Goal: Task Accomplishment & Management: Manage account settings

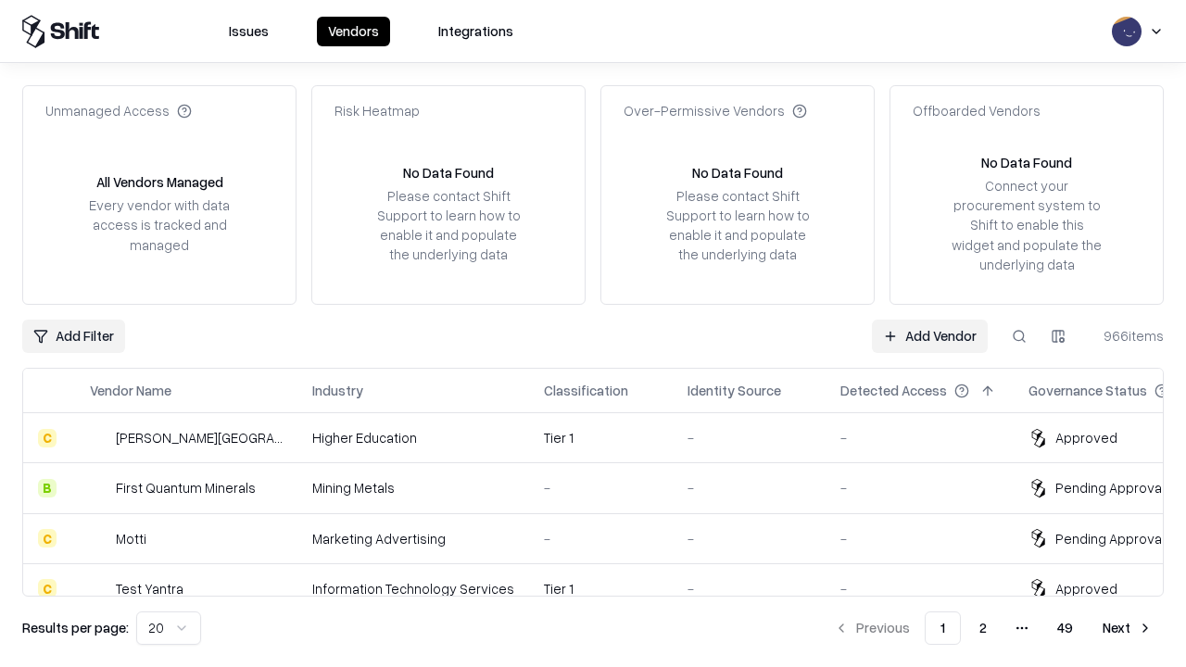
click at [929, 335] on link "Add Vendor" at bounding box center [930, 336] width 116 height 33
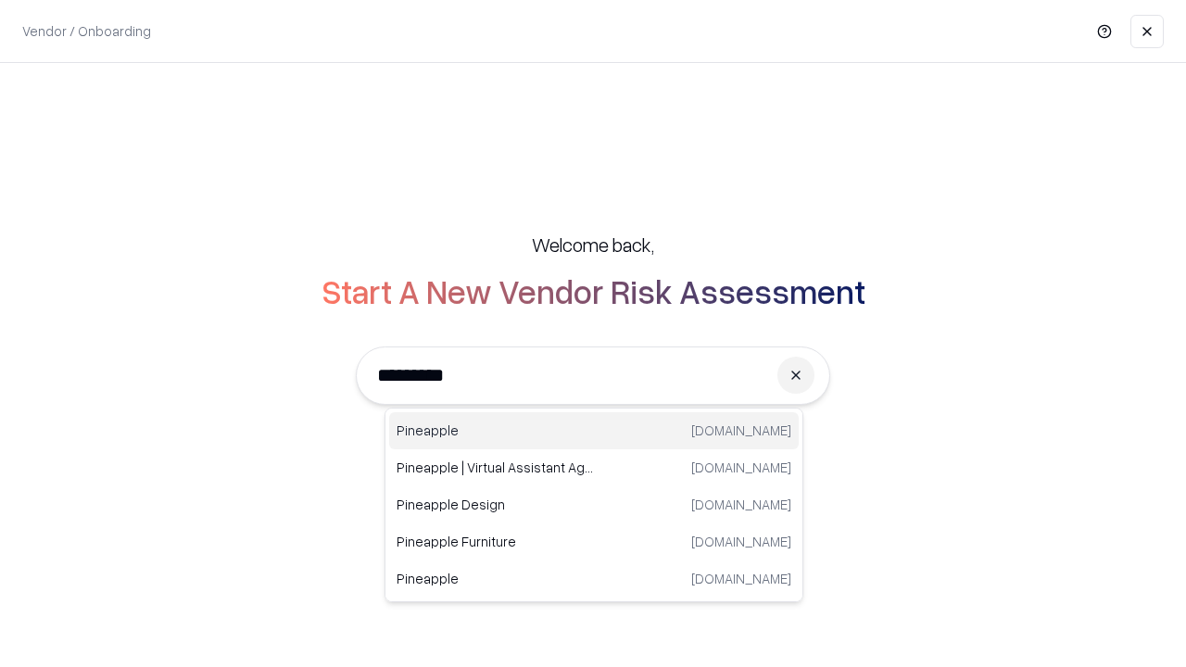
click at [594, 431] on div "Pineapple pineappleenergy.com" at bounding box center [593, 430] width 409 height 37
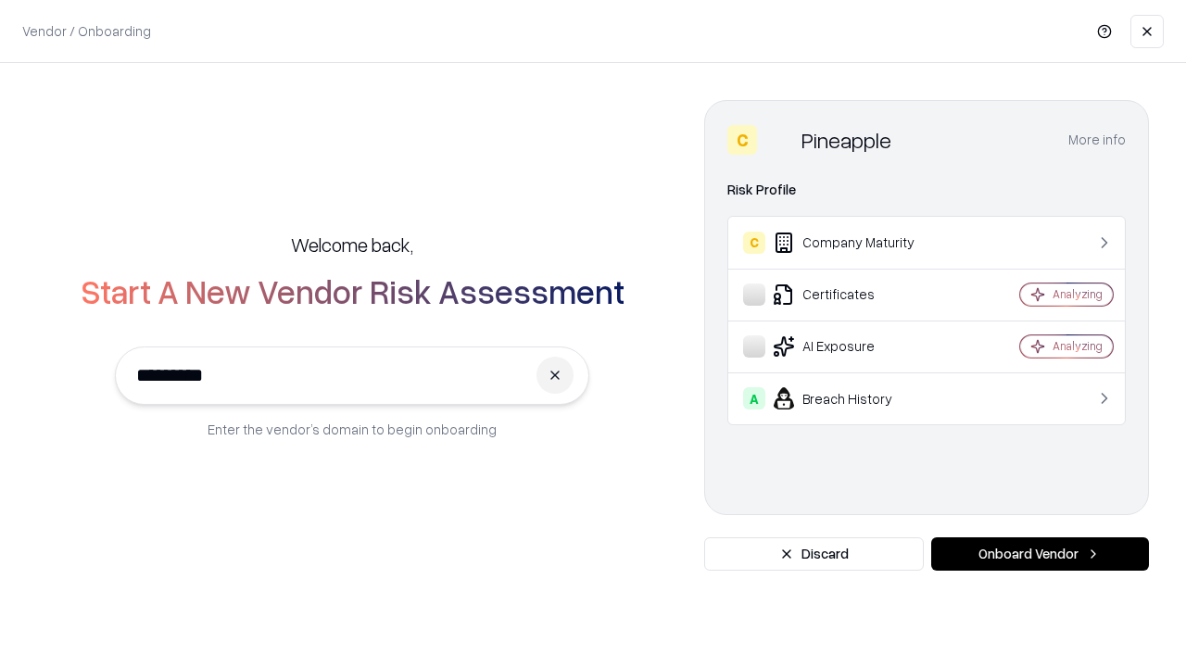
type input "*********"
click at [1039, 554] on button "Onboard Vendor" at bounding box center [1040, 553] width 218 height 33
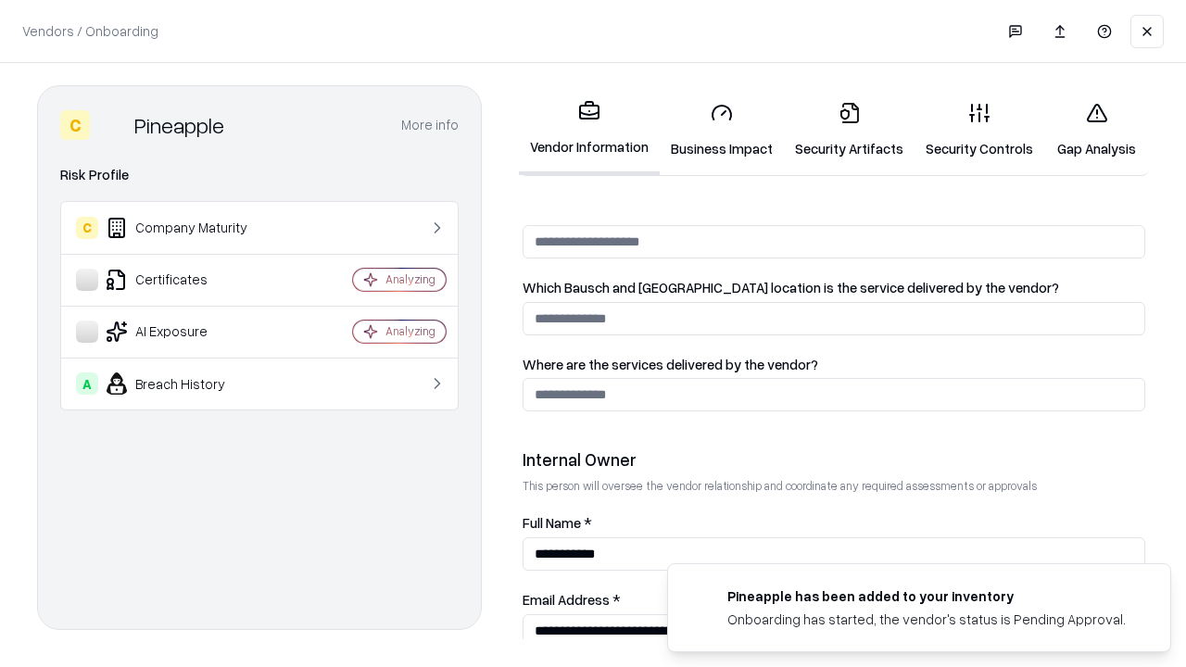
scroll to position [960, 0]
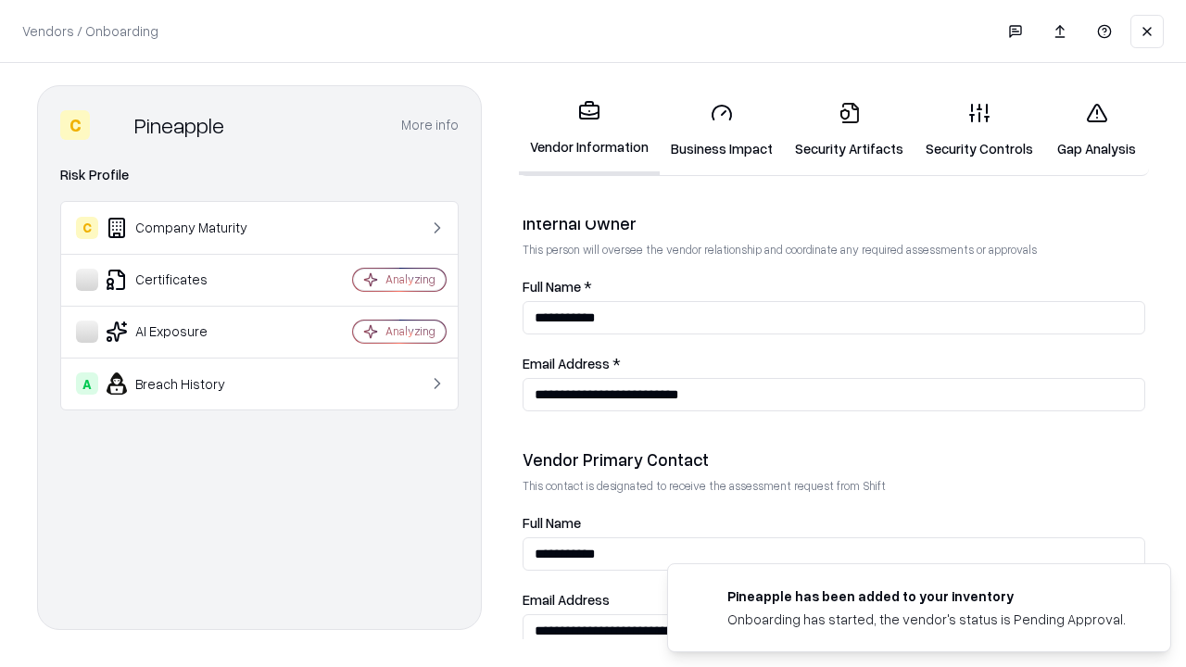
click at [849, 130] on link "Security Artifacts" at bounding box center [849, 130] width 131 height 86
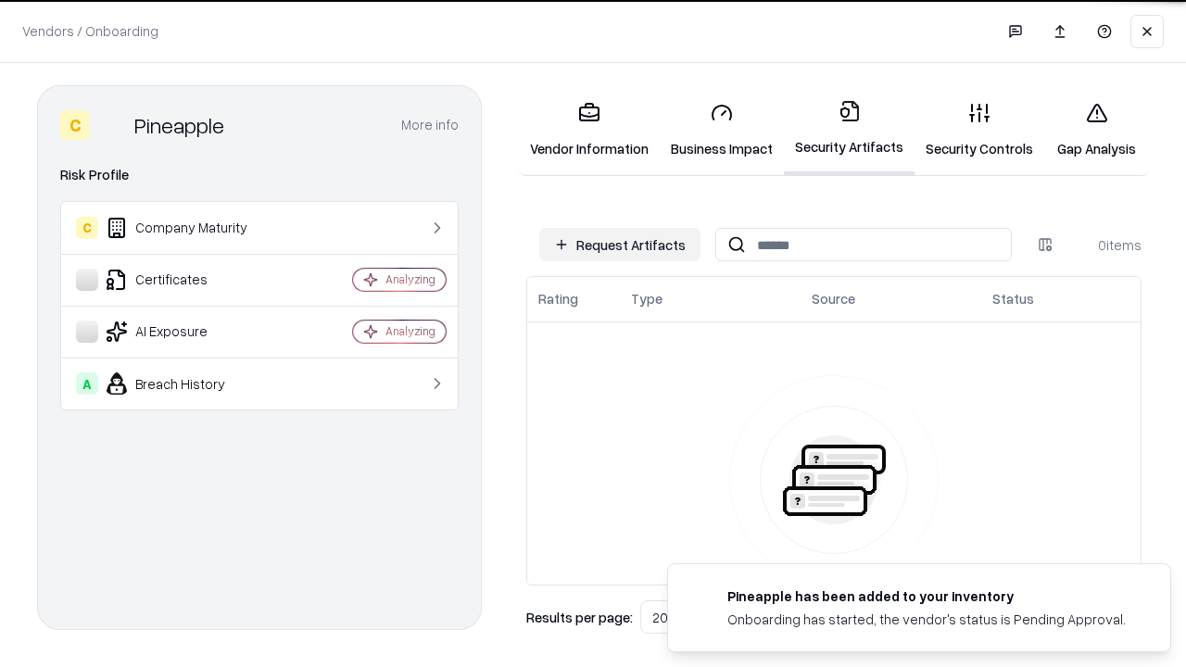
click at [620, 245] on button "Request Artifacts" at bounding box center [619, 244] width 161 height 33
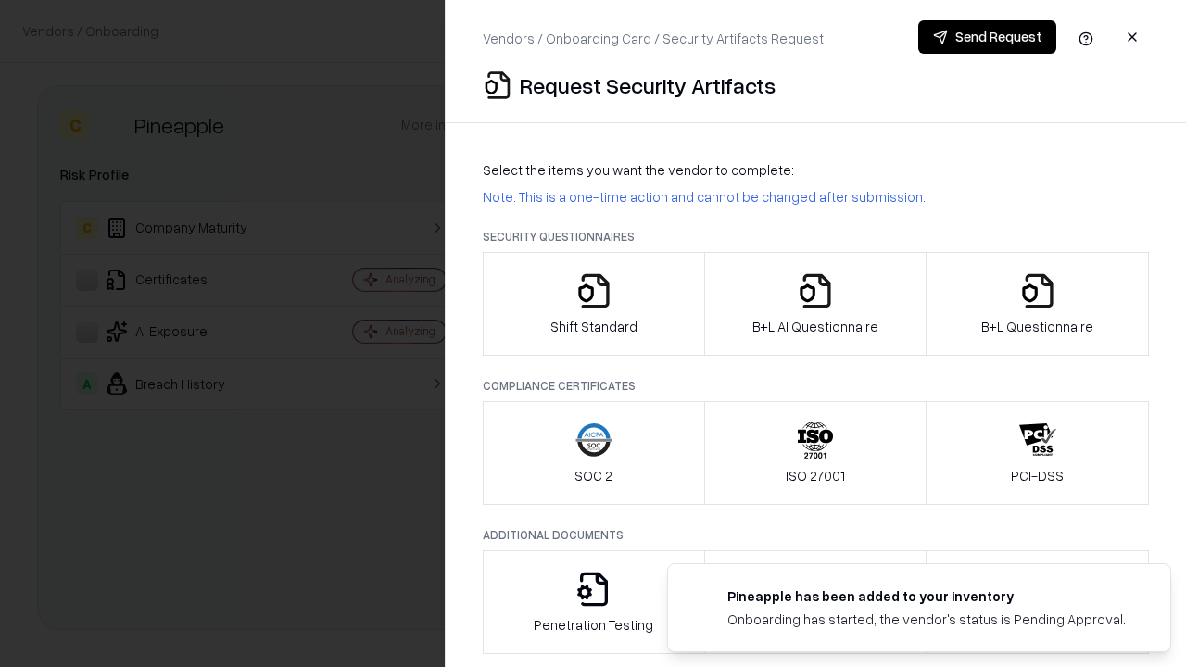
click at [1037, 304] on icon "button" at bounding box center [1037, 290] width 37 height 37
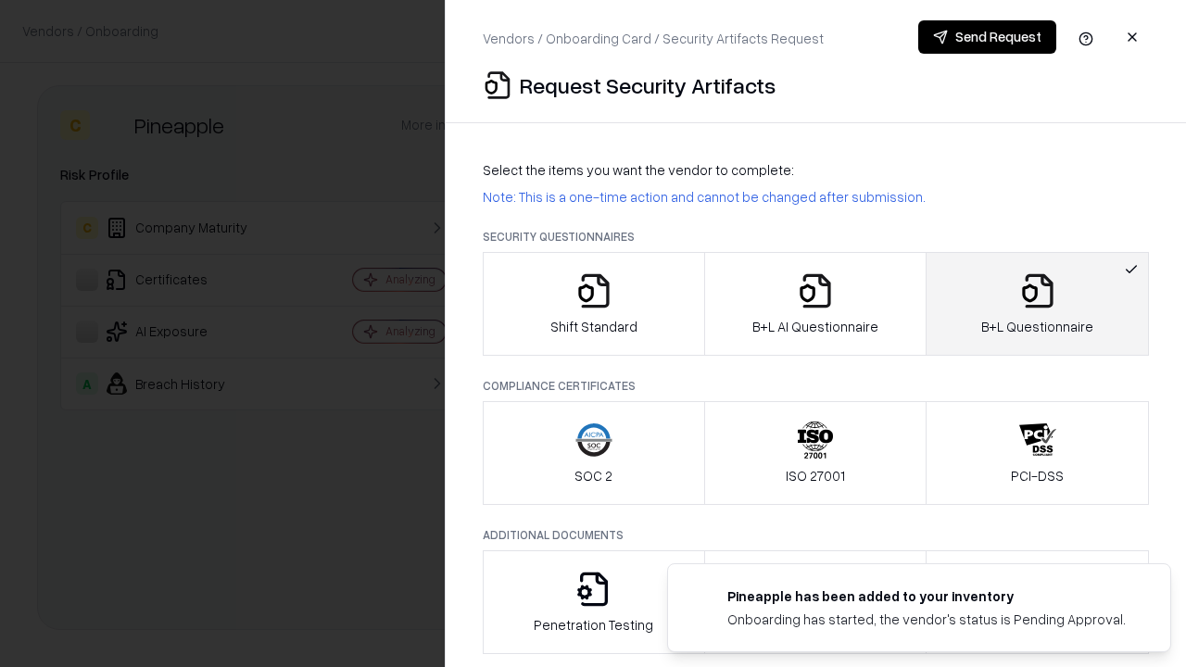
click at [814, 304] on icon "button" at bounding box center [815, 290] width 37 height 37
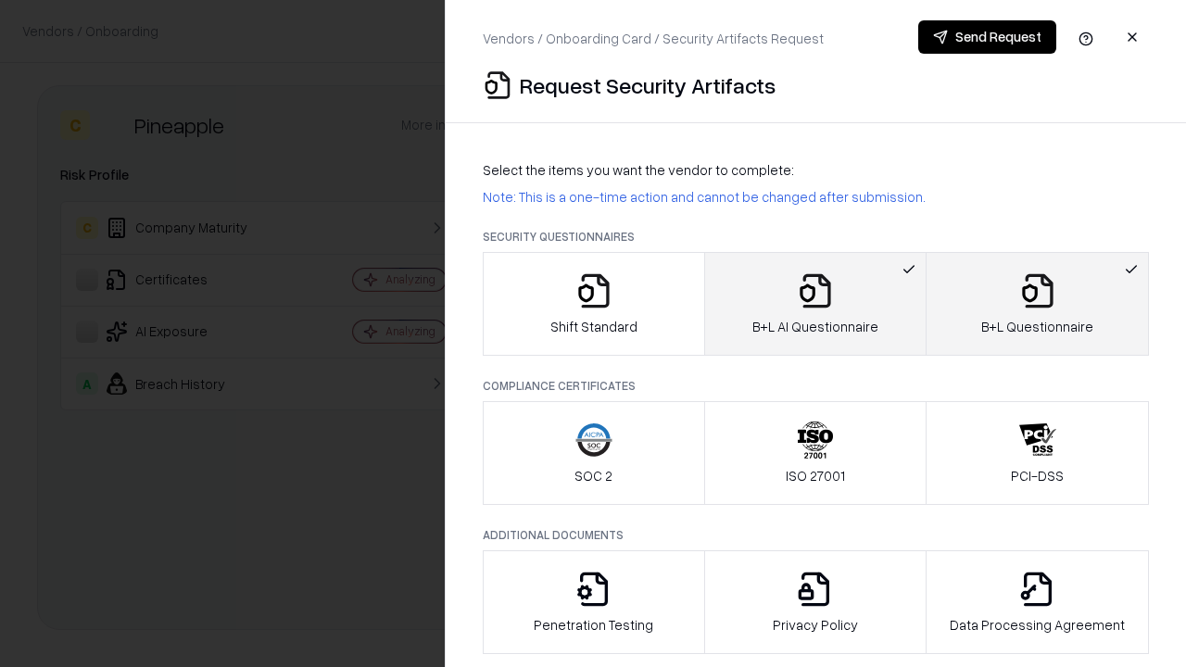
click at [987, 37] on button "Send Request" at bounding box center [987, 36] width 138 height 33
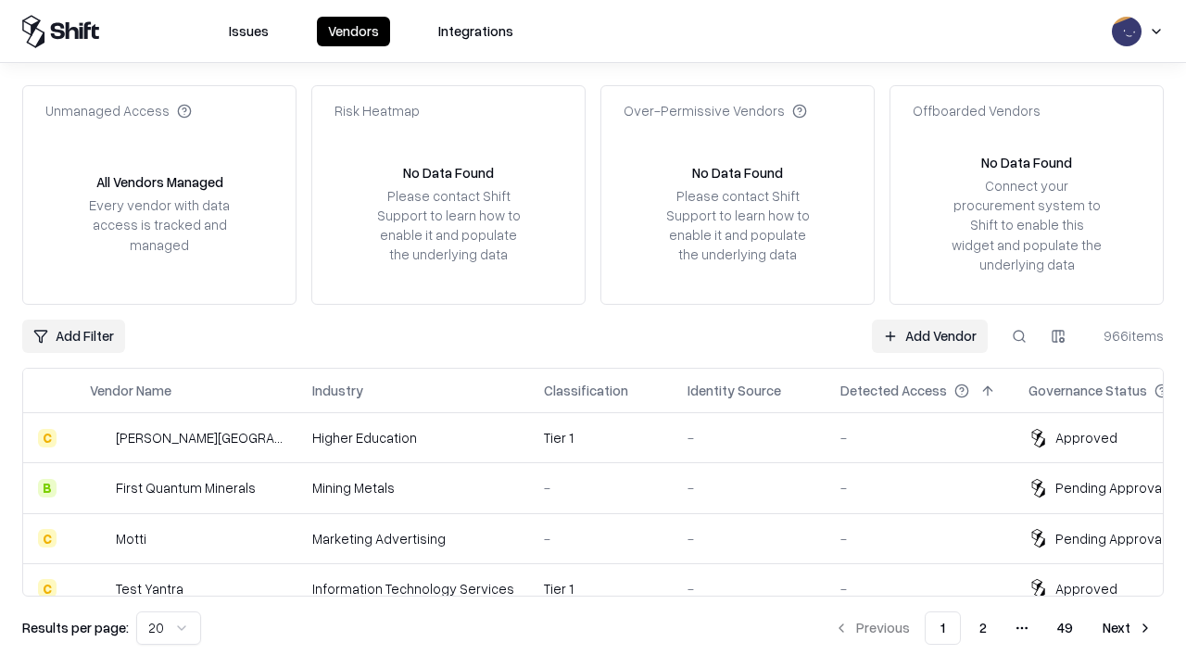
click at [1019, 335] on button at bounding box center [1018, 336] width 33 height 33
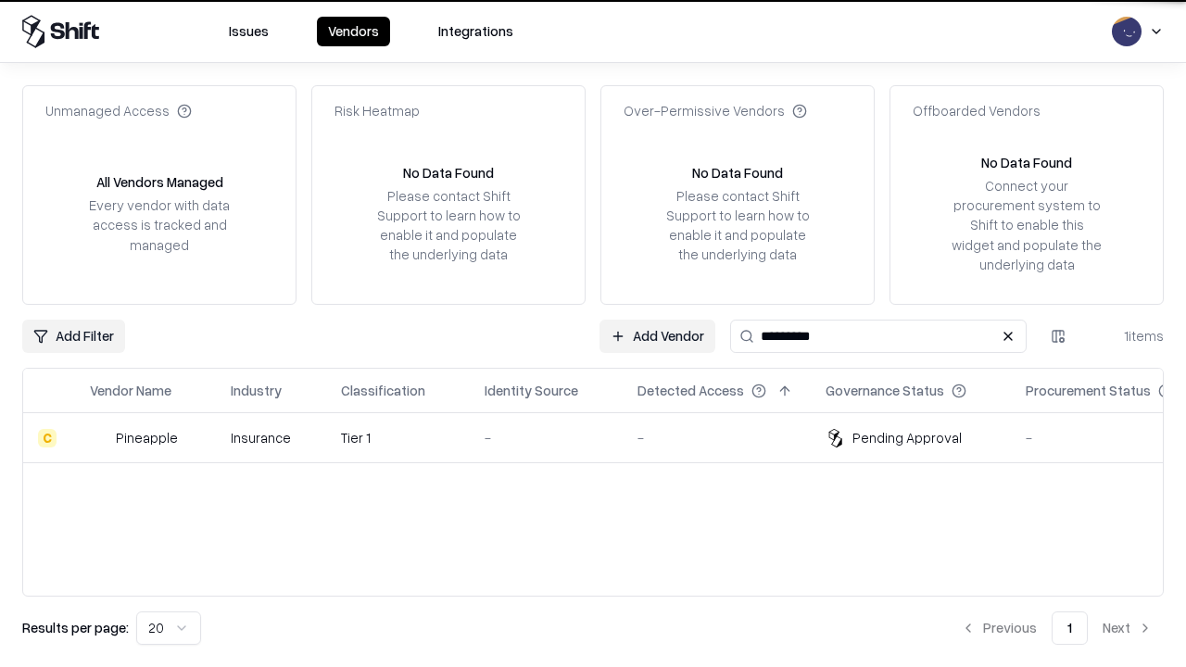
type input "*********"
click at [604, 437] on div "-" at bounding box center [545, 437] width 123 height 19
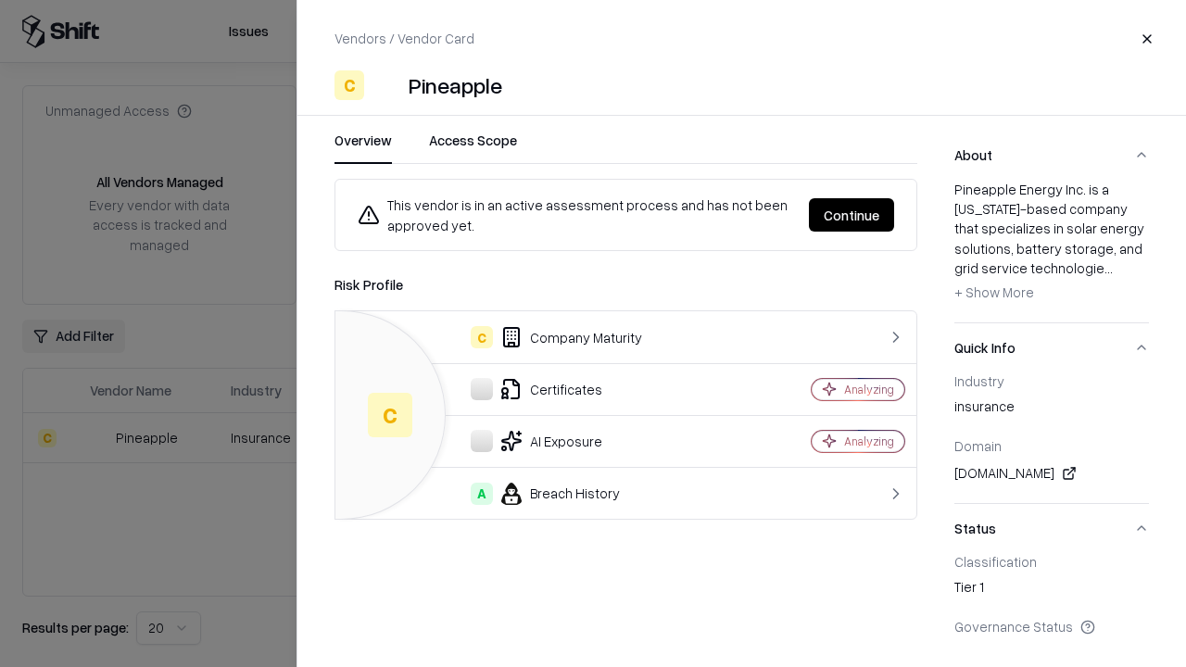
click at [851, 215] on button "Continue" at bounding box center [851, 214] width 85 height 33
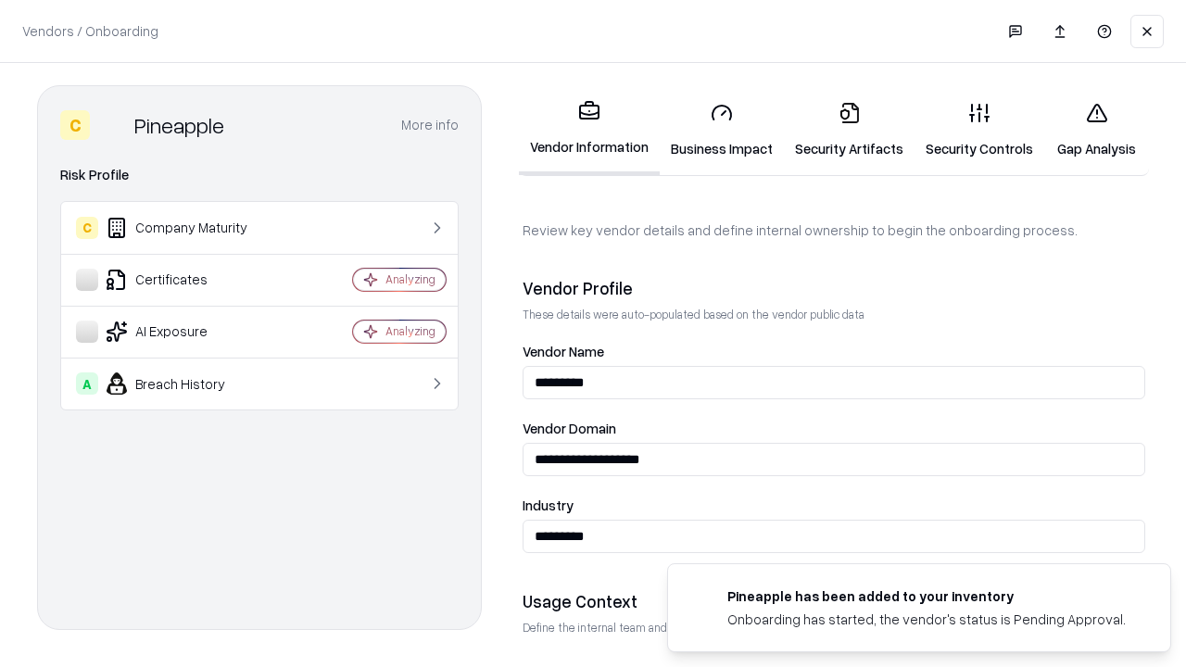
click at [849, 130] on link "Security Artifacts" at bounding box center [849, 130] width 131 height 86
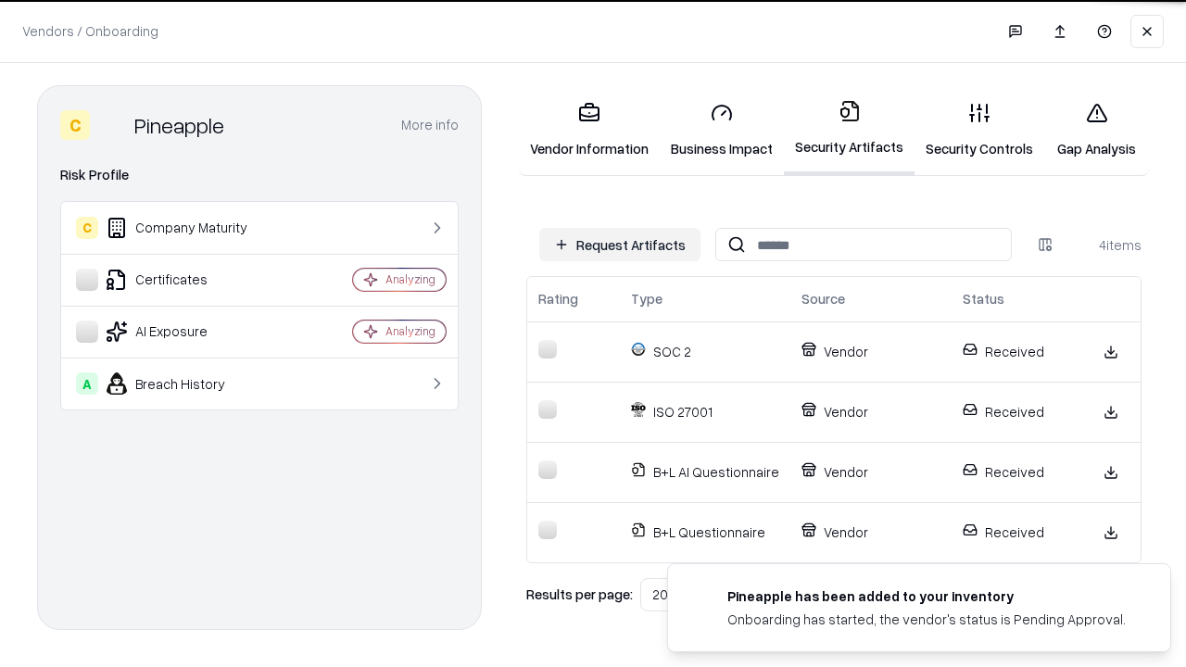
click at [1096, 130] on link "Gap Analysis" at bounding box center [1096, 130] width 105 height 86
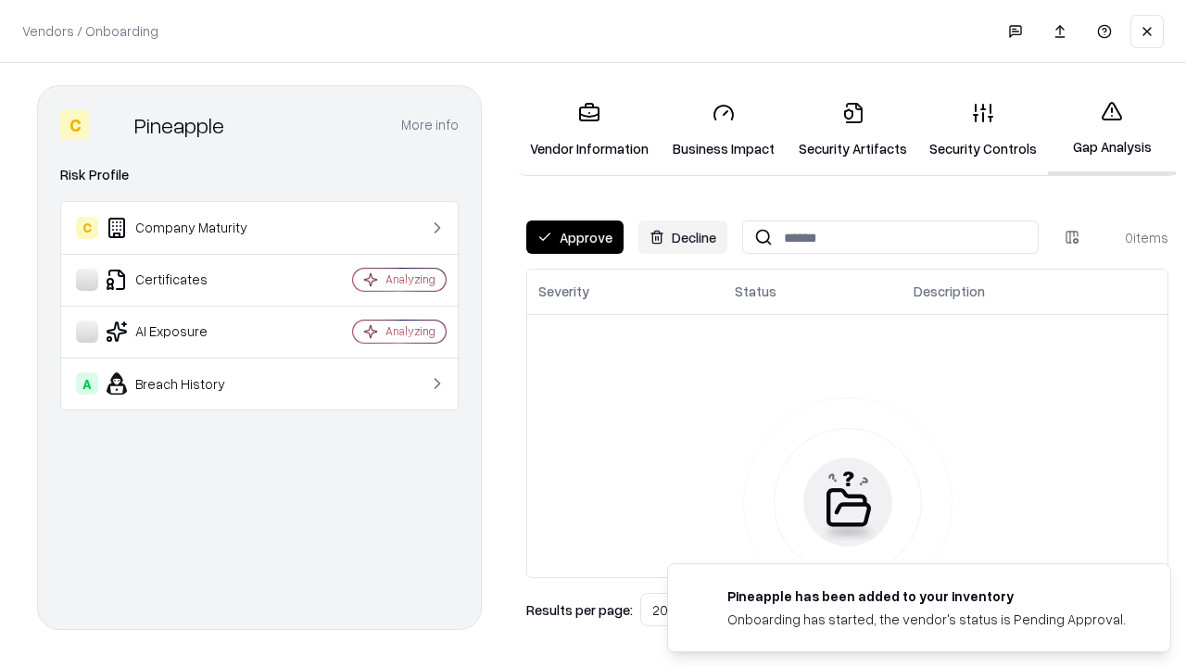
click at [574, 237] on button "Approve" at bounding box center [574, 236] width 97 height 33
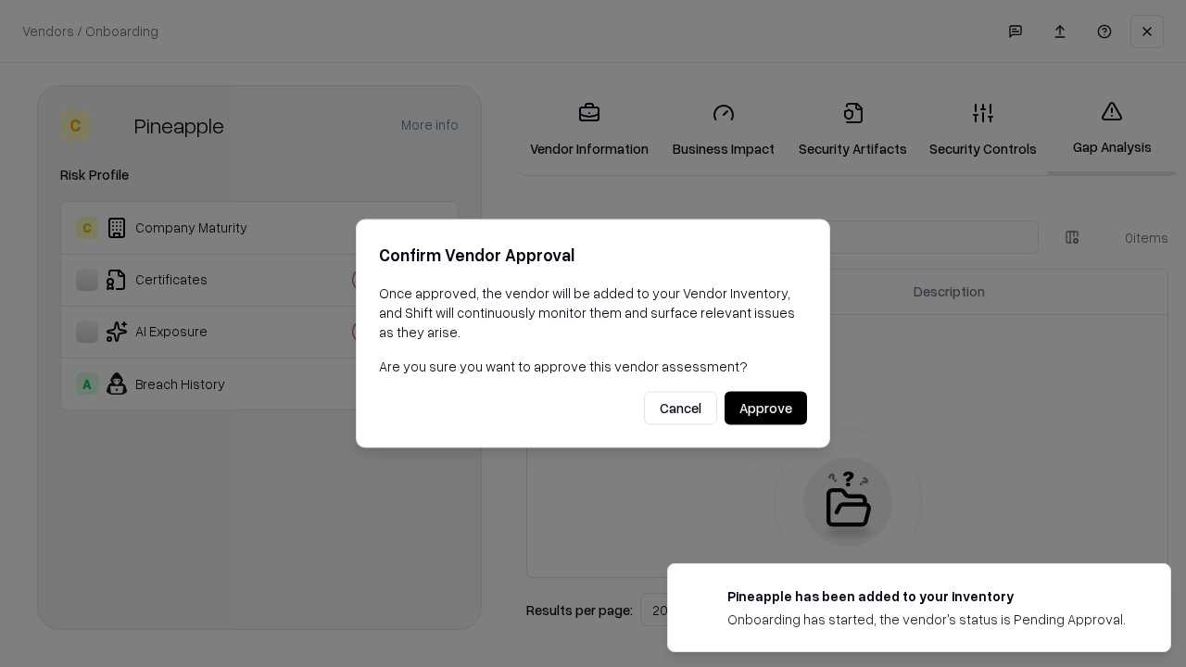
click at [765, 408] on button "Approve" at bounding box center [765, 408] width 82 height 33
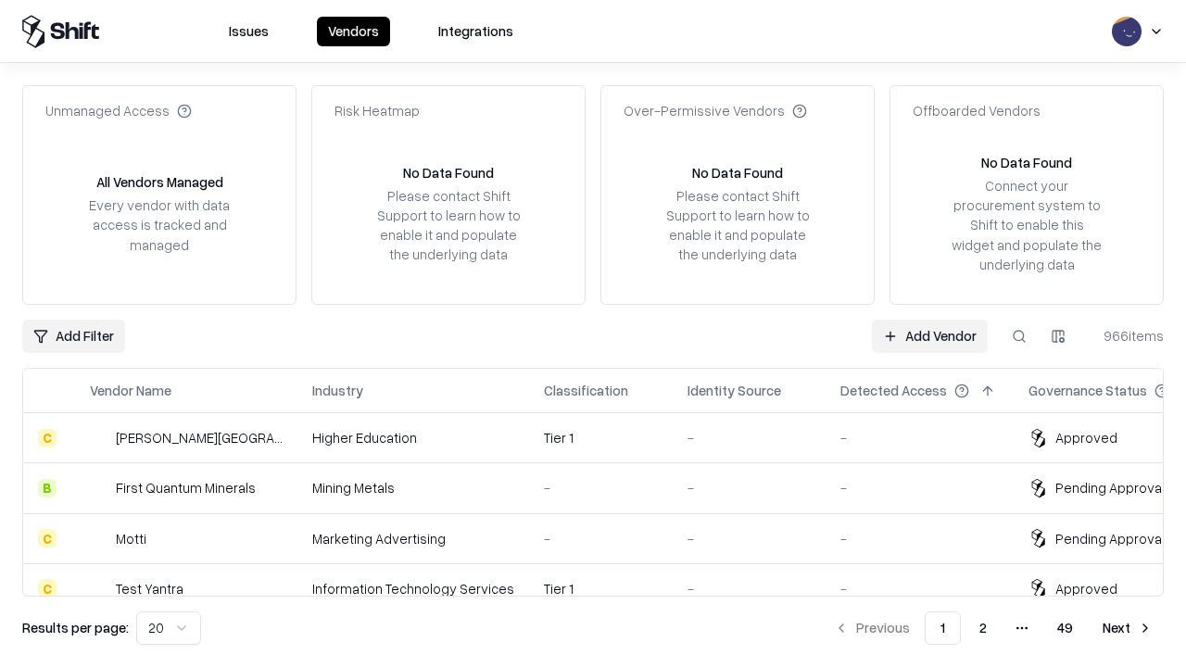
type input "*********"
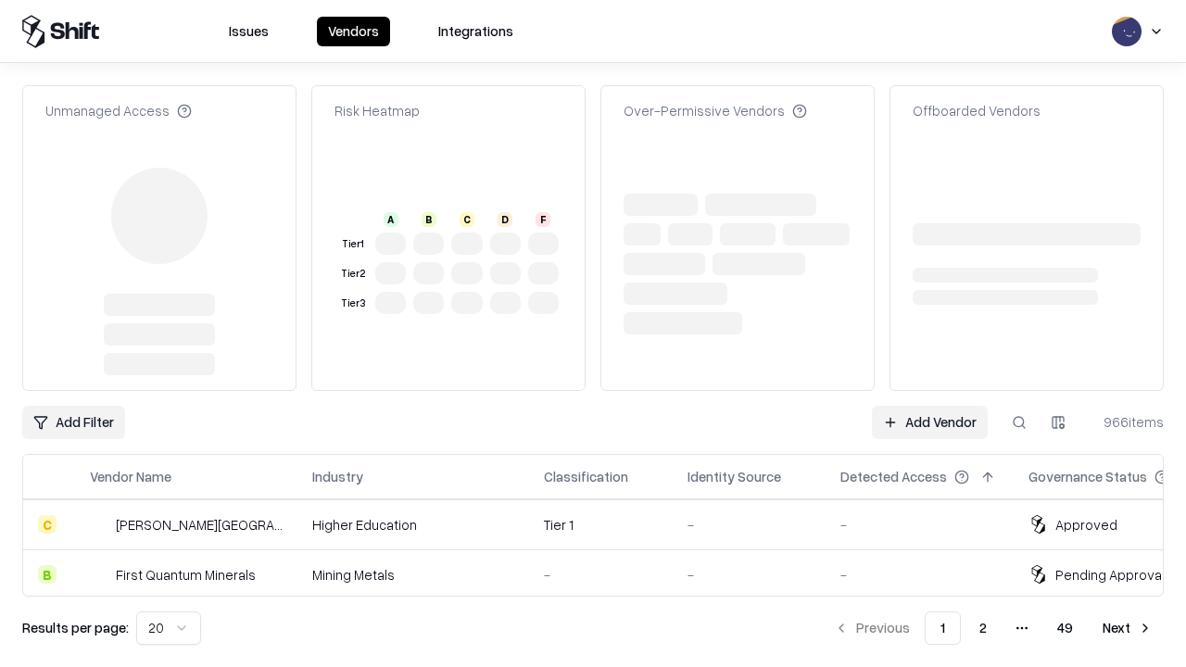
click at [929, 406] on link "Add Vendor" at bounding box center [930, 422] width 116 height 33
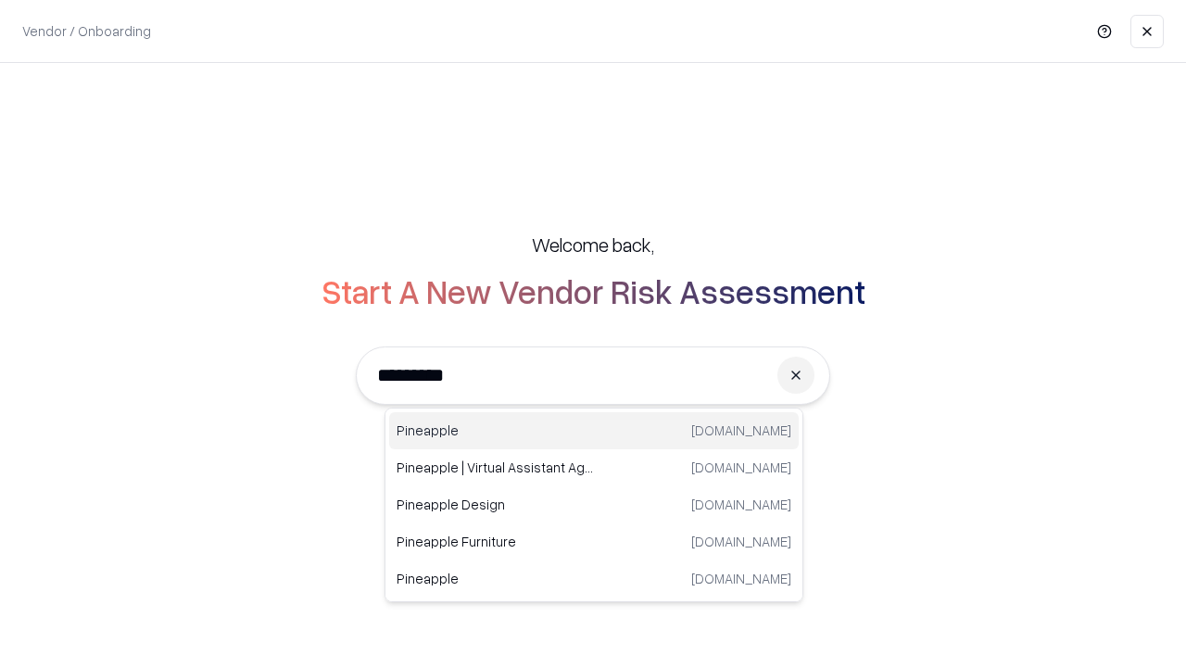
click at [594, 431] on div "Pineapple [DOMAIN_NAME]" at bounding box center [593, 430] width 409 height 37
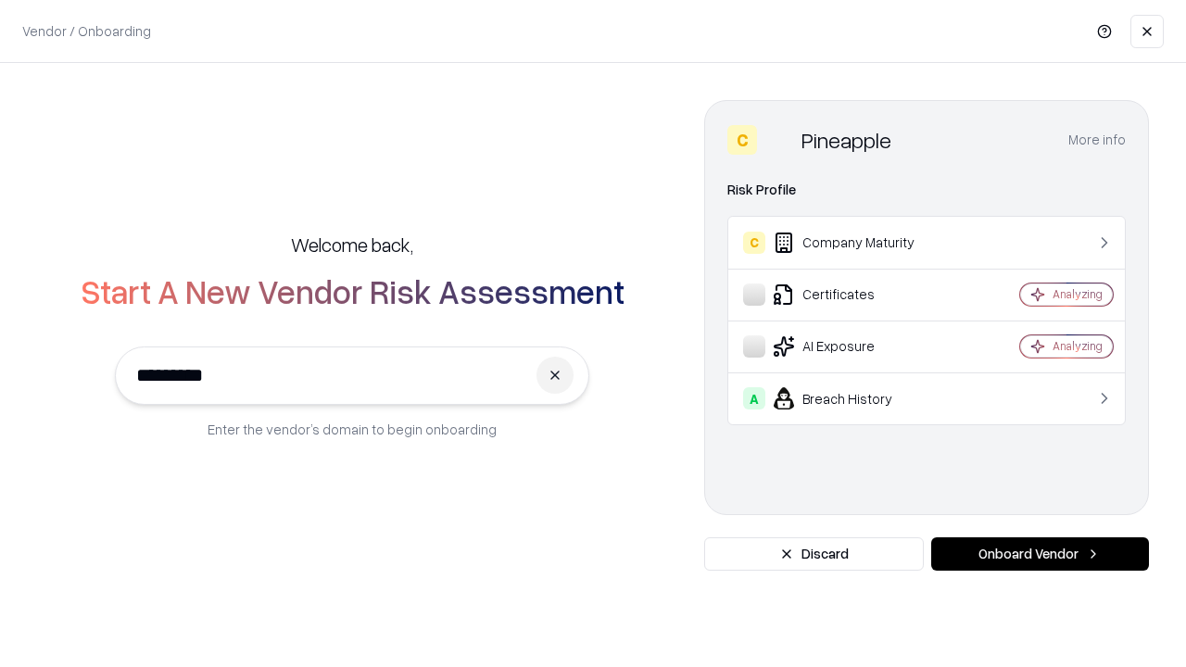
type input "*********"
click at [1039, 554] on button "Onboard Vendor" at bounding box center [1040, 553] width 218 height 33
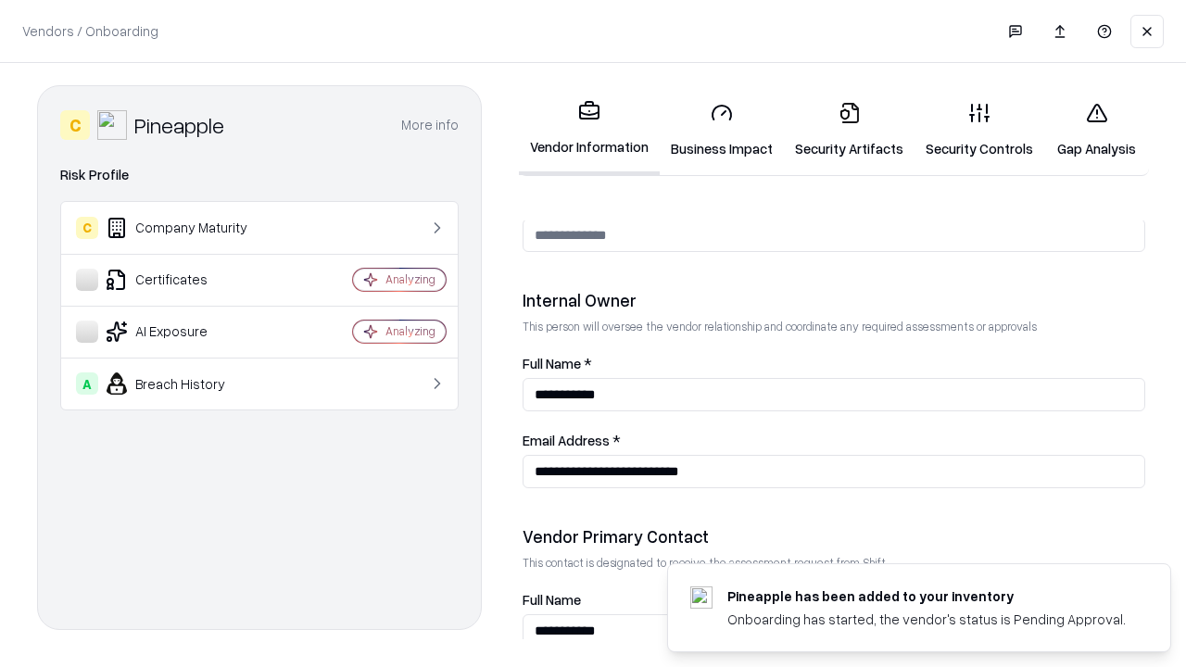
scroll to position [960, 0]
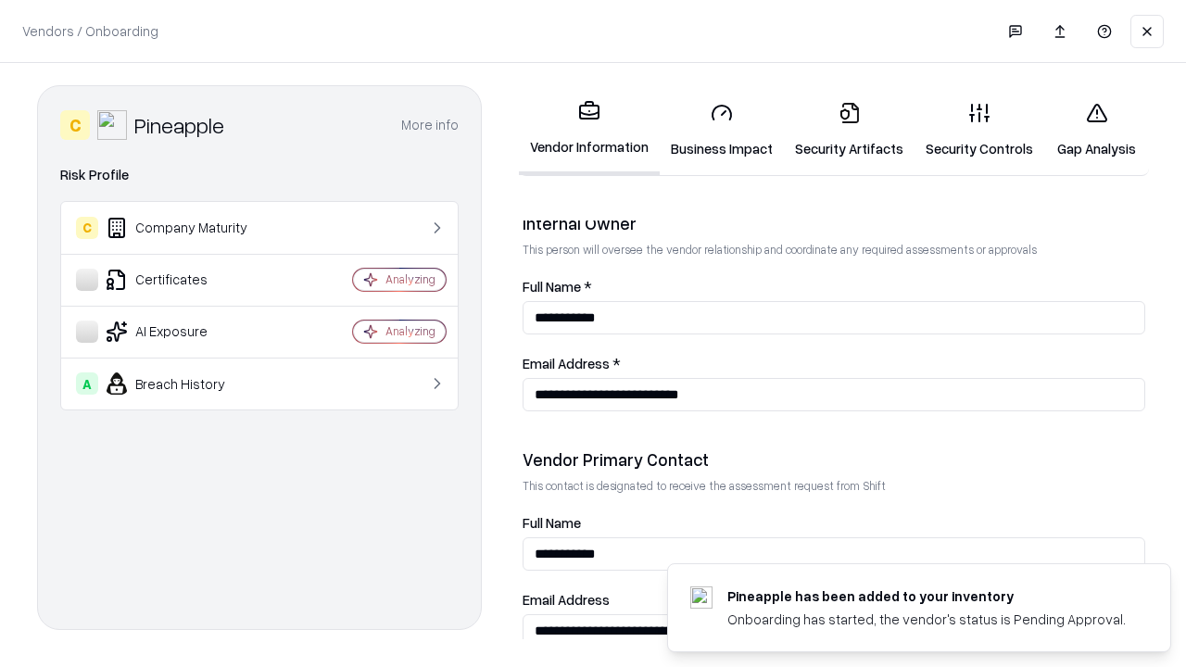
click at [1096, 130] on link "Gap Analysis" at bounding box center [1096, 130] width 105 height 86
